Goal: Check status: Check status

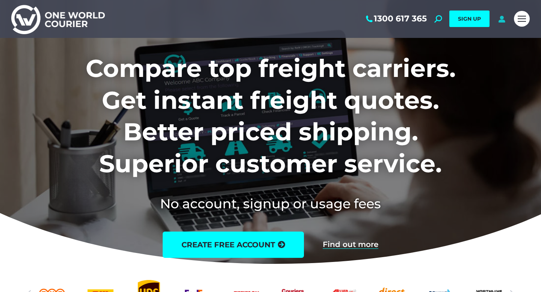
click at [504, 18] on icon at bounding box center [501, 19] width 9 height 8
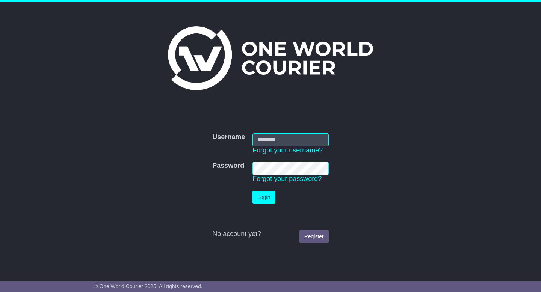
type input "**********"
click at [264, 204] on td "Login" at bounding box center [291, 197] width 84 height 21
click at [268, 198] on button "Login" at bounding box center [264, 197] width 23 height 13
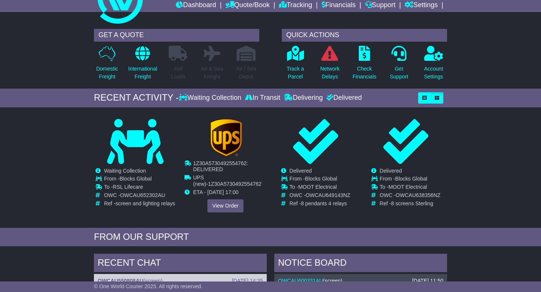
scroll to position [35, 0]
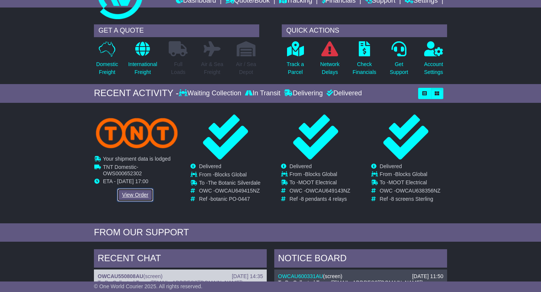
click at [132, 196] on link "View Order" at bounding box center [135, 195] width 36 height 13
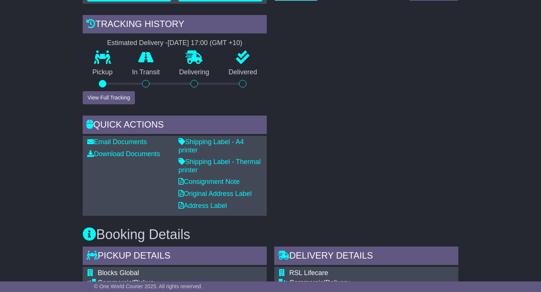
scroll to position [273, 0]
click at [125, 150] on link "Download Documents" at bounding box center [123, 154] width 73 height 8
